Goal: Task Accomplishment & Management: Complete application form

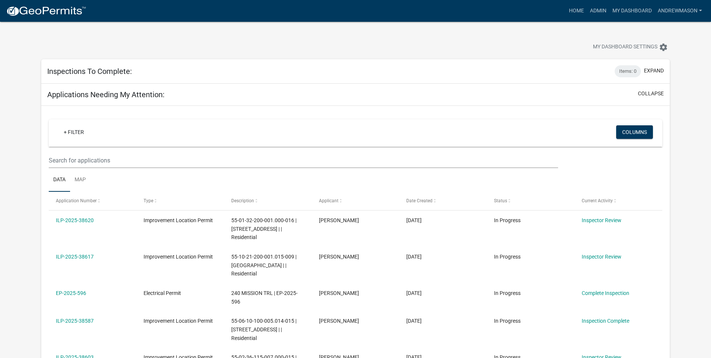
select select "3: 100"
click at [593, 9] on link "Admin" at bounding box center [598, 11] width 23 height 14
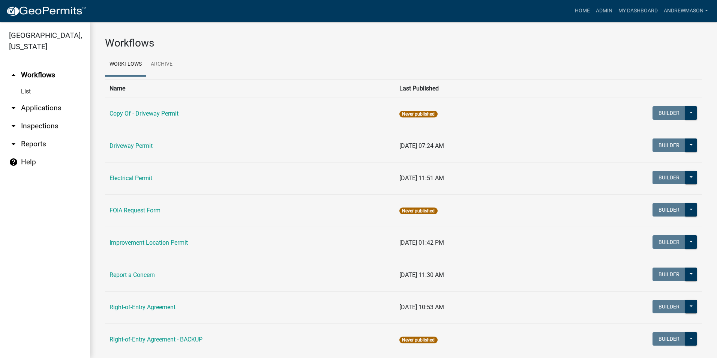
click at [30, 107] on link "arrow_drop_down Applications" at bounding box center [45, 108] width 90 height 18
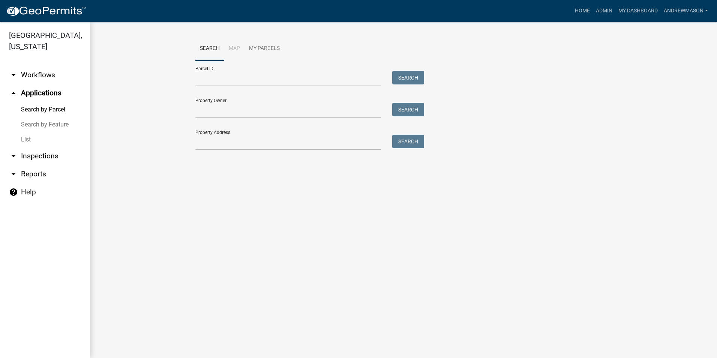
click at [23, 138] on link "List" at bounding box center [45, 139] width 90 height 15
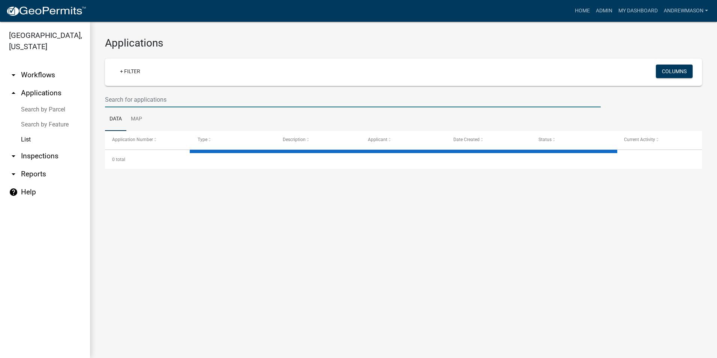
click at [132, 97] on input "text" at bounding box center [353, 99] width 496 height 15
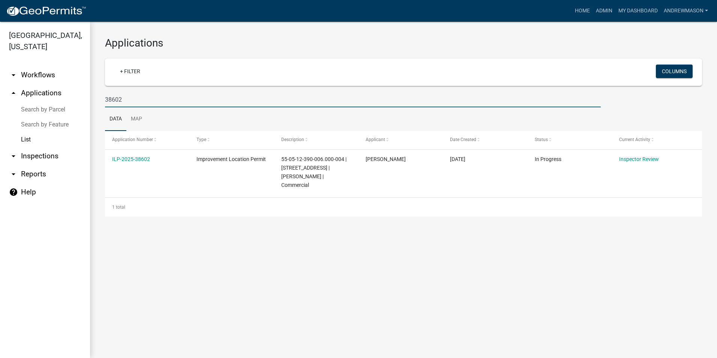
type input "38602"
click at [136, 158] on link "ILP-2025-38602" at bounding box center [131, 159] width 38 height 6
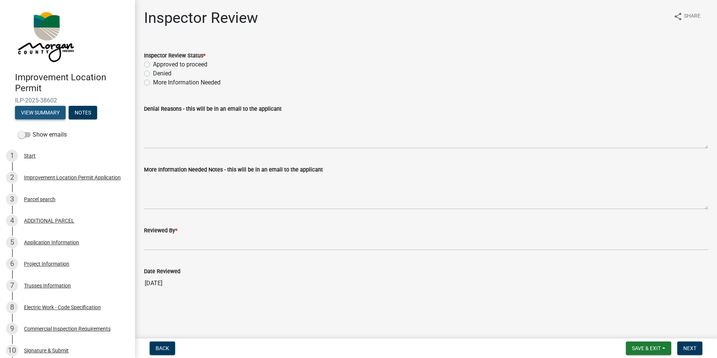
click at [42, 113] on button "View Summary" at bounding box center [40, 113] width 51 height 14
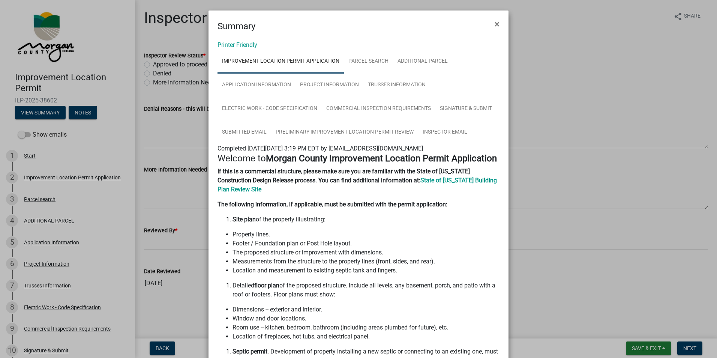
click at [495, 21] on span "×" at bounding box center [497, 24] width 5 height 11
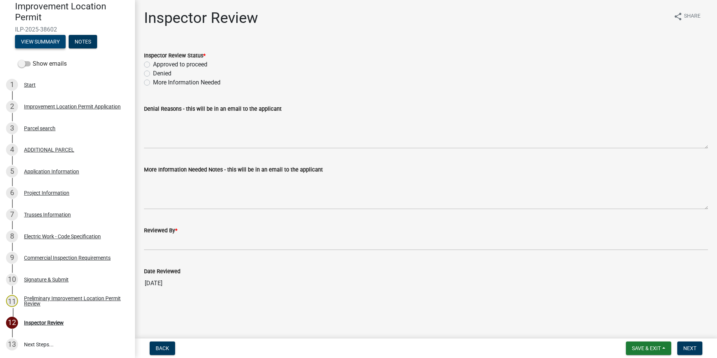
scroll to position [75, 0]
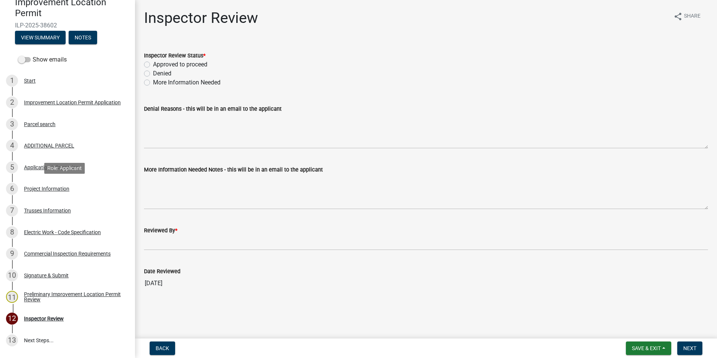
click at [49, 186] on div "Project Information" at bounding box center [46, 188] width 45 height 5
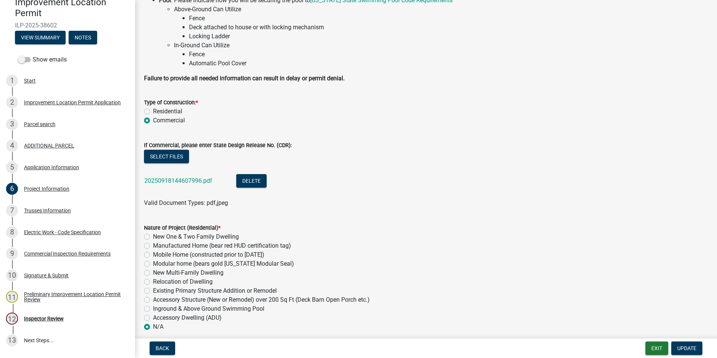
click at [179, 177] on link "20250918144607996.pdf" at bounding box center [178, 180] width 68 height 7
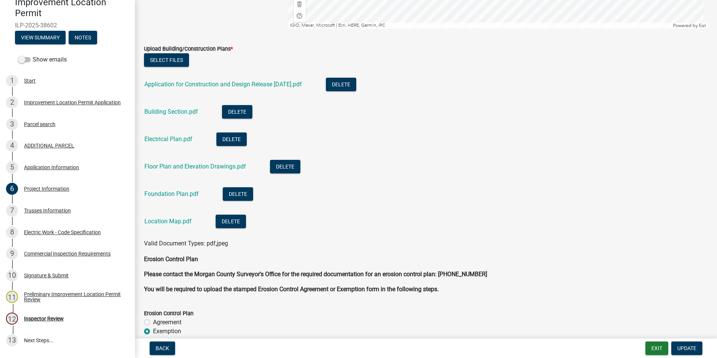
scroll to position [1763, 0]
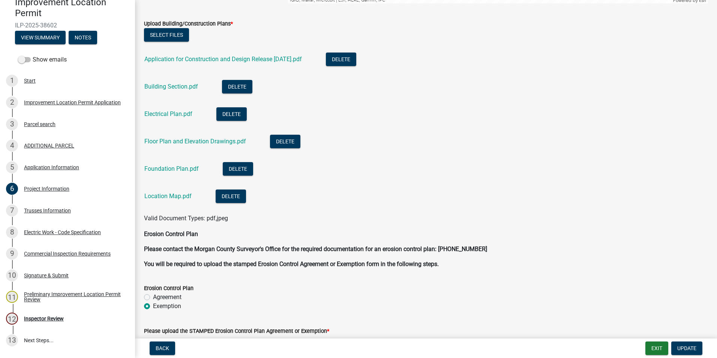
click at [187, 140] on link "Floor Plan and Elevation Drawings.pdf" at bounding box center [195, 141] width 102 height 7
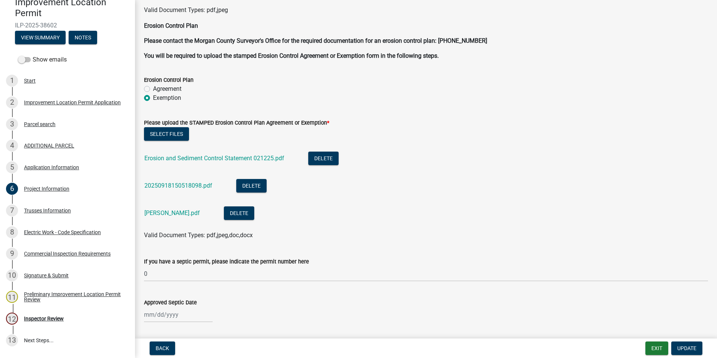
scroll to position [1988, 0]
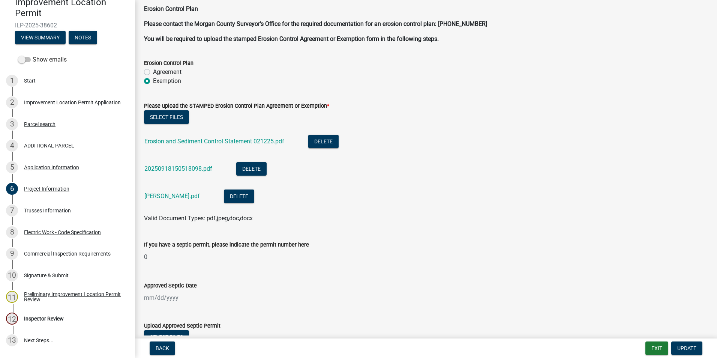
click at [182, 167] on link "20250918150518098.pdf" at bounding box center [178, 168] width 68 height 7
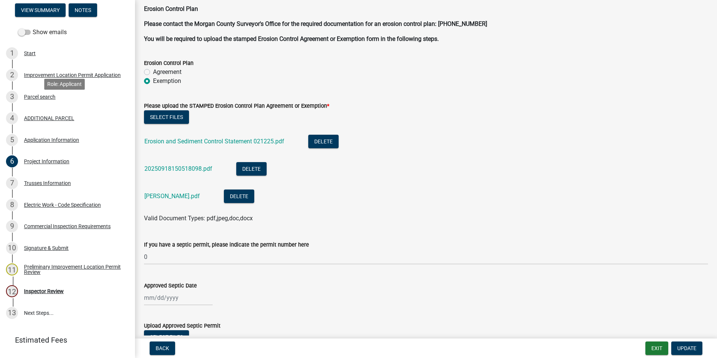
scroll to position [121, 0]
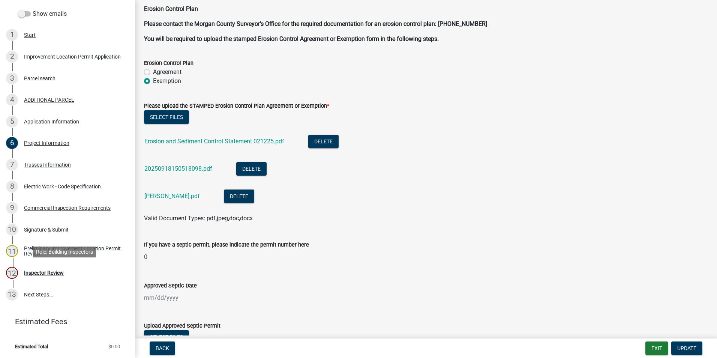
click at [59, 272] on div "Inspector Review" at bounding box center [44, 272] width 40 height 5
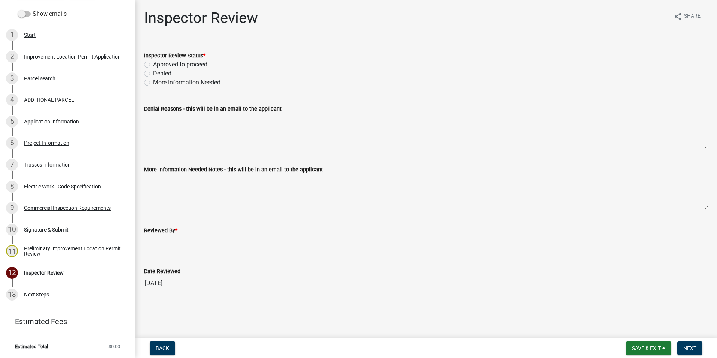
click at [153, 64] on label "Approved to proceed" at bounding box center [180, 64] width 54 height 9
click at [153, 64] on input "Approved to proceed" at bounding box center [155, 62] width 5 height 5
radio input "true"
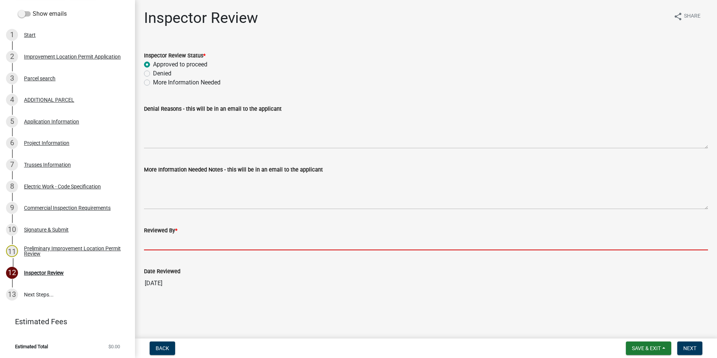
click at [166, 243] on input "Reviewed By *" at bounding box center [426, 242] width 564 height 15
type input "AFM"
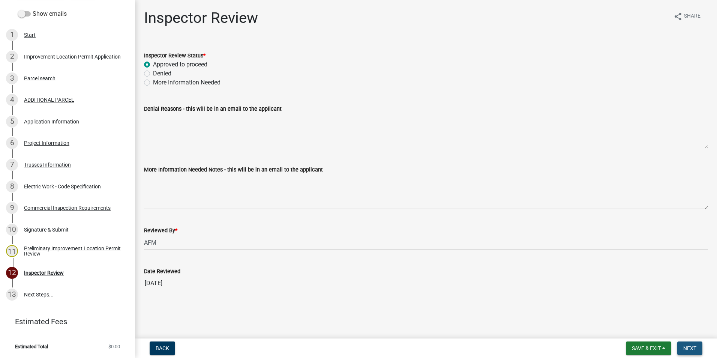
click at [696, 345] on span "Next" at bounding box center [689, 348] width 13 height 6
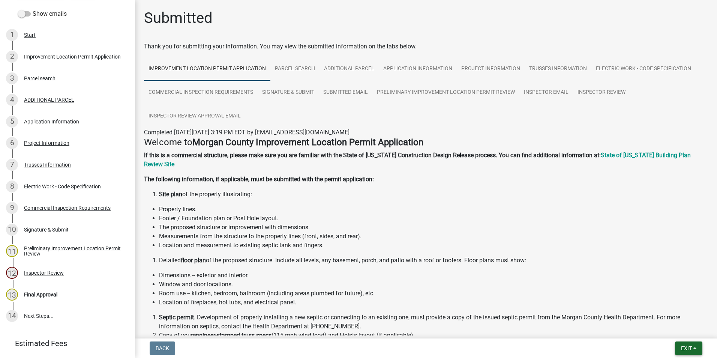
click at [693, 346] on button "Exit" at bounding box center [688, 348] width 27 height 14
click at [680, 326] on button "Save & Exit" at bounding box center [672, 329] width 60 height 18
